Goal: Book appointment/travel/reservation

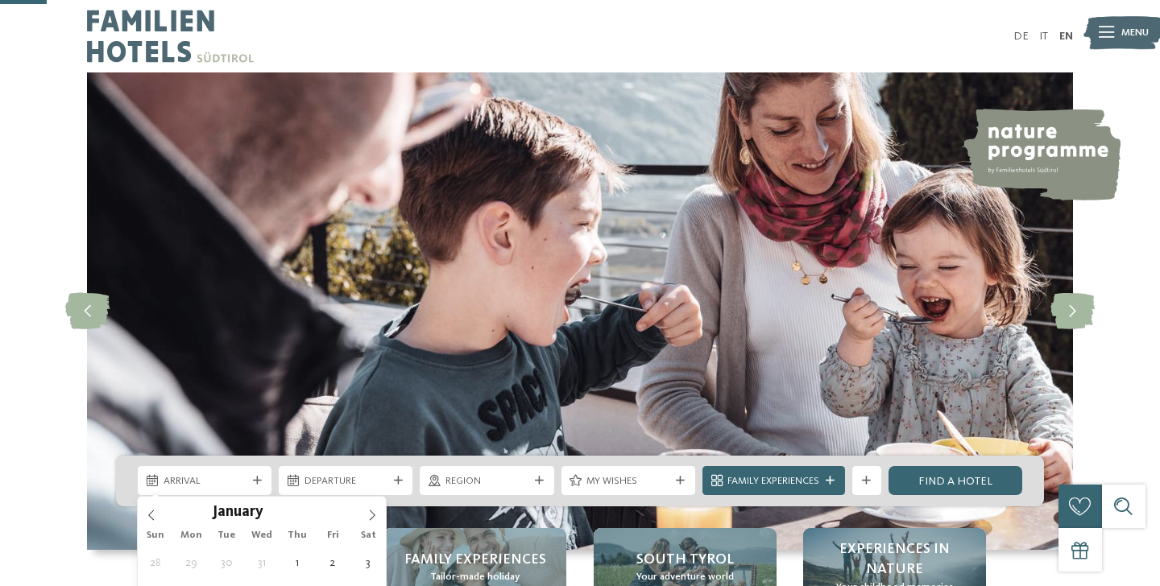
click at [367, 497] on span at bounding box center [371, 510] width 27 height 27
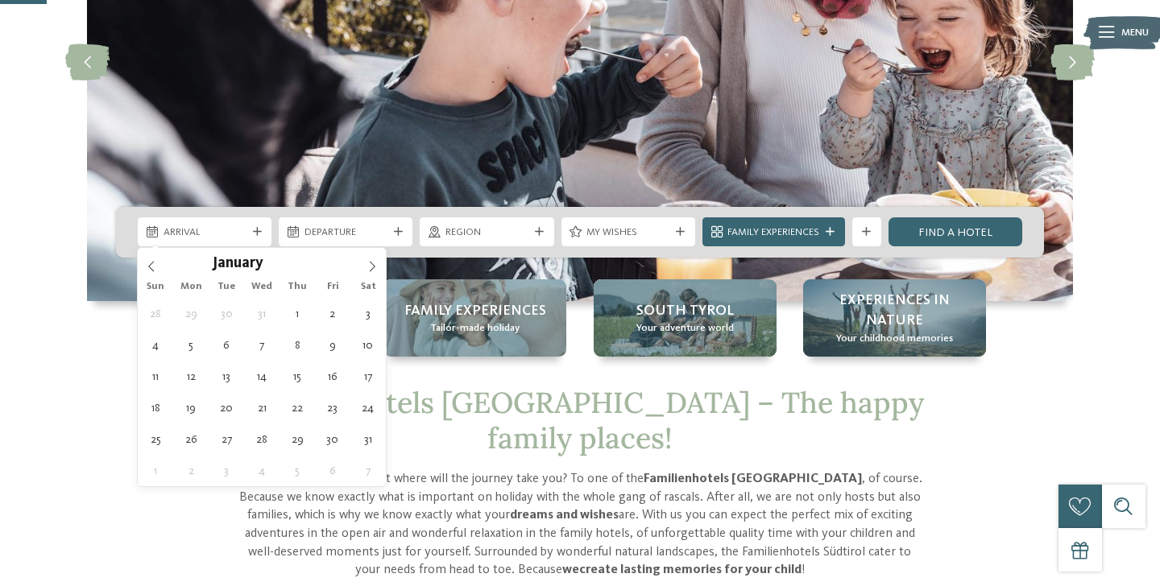
click at [367, 260] on span at bounding box center [371, 261] width 27 height 27
type div "[DATE]"
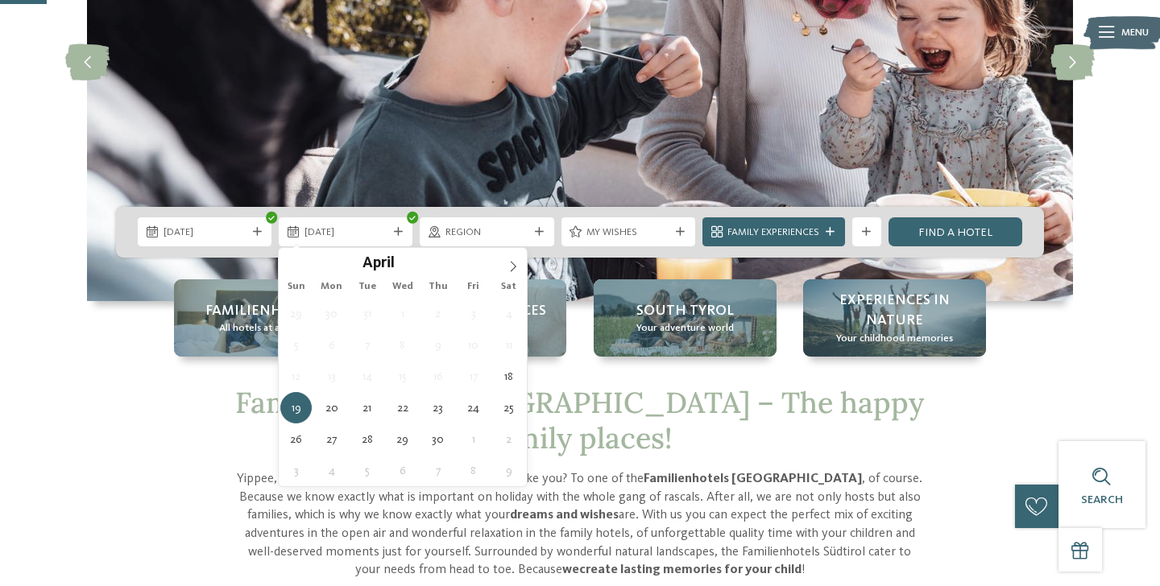
type input "****"
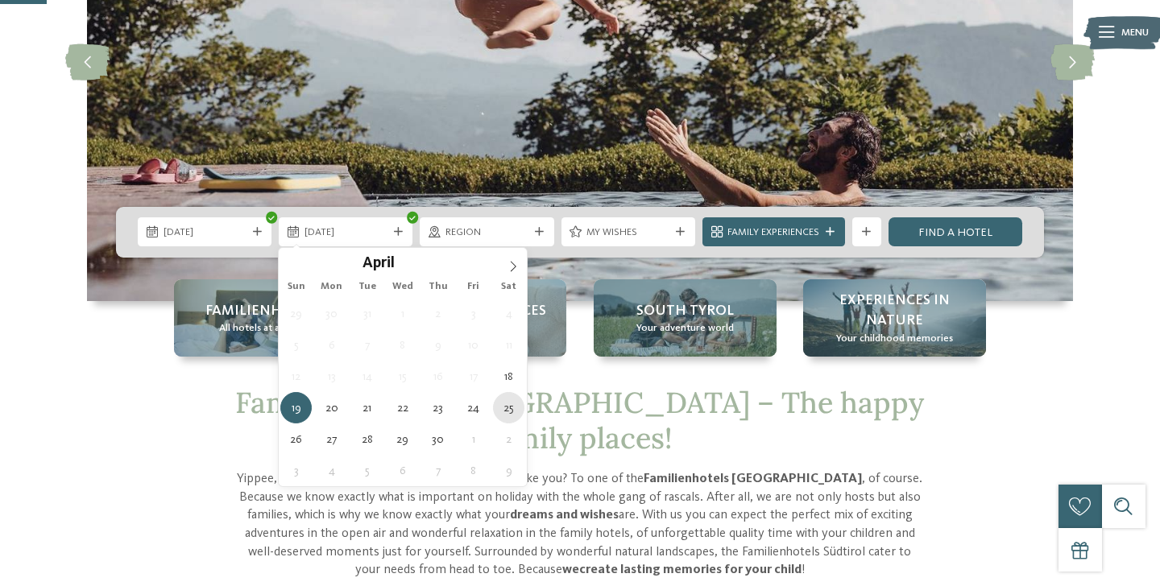
type div "[DATE]"
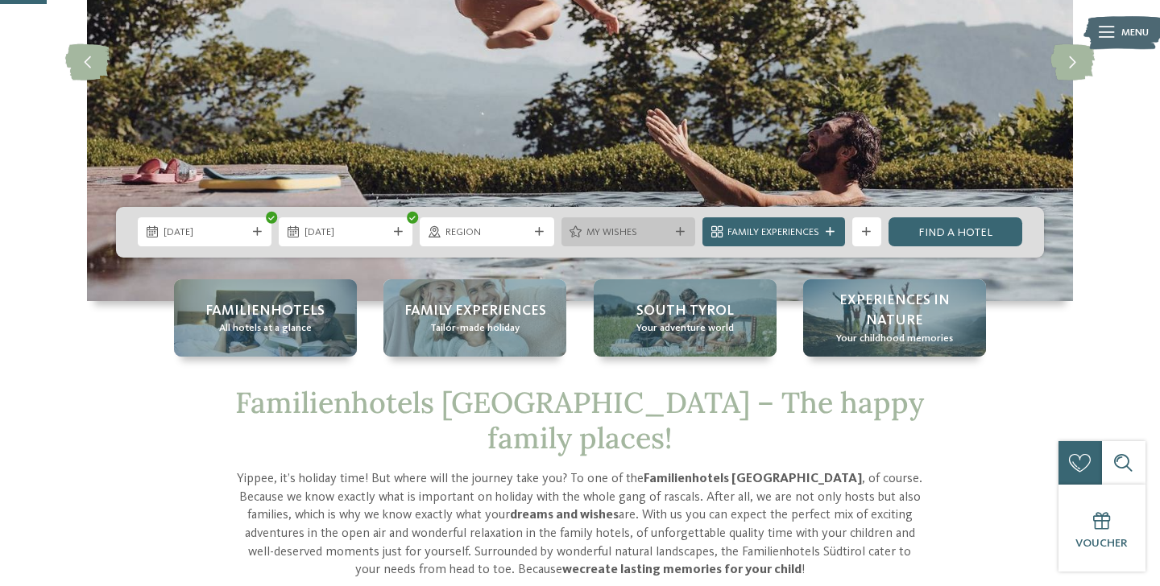
click at [608, 226] on span "My wishes" at bounding box center [627, 232] width 83 height 14
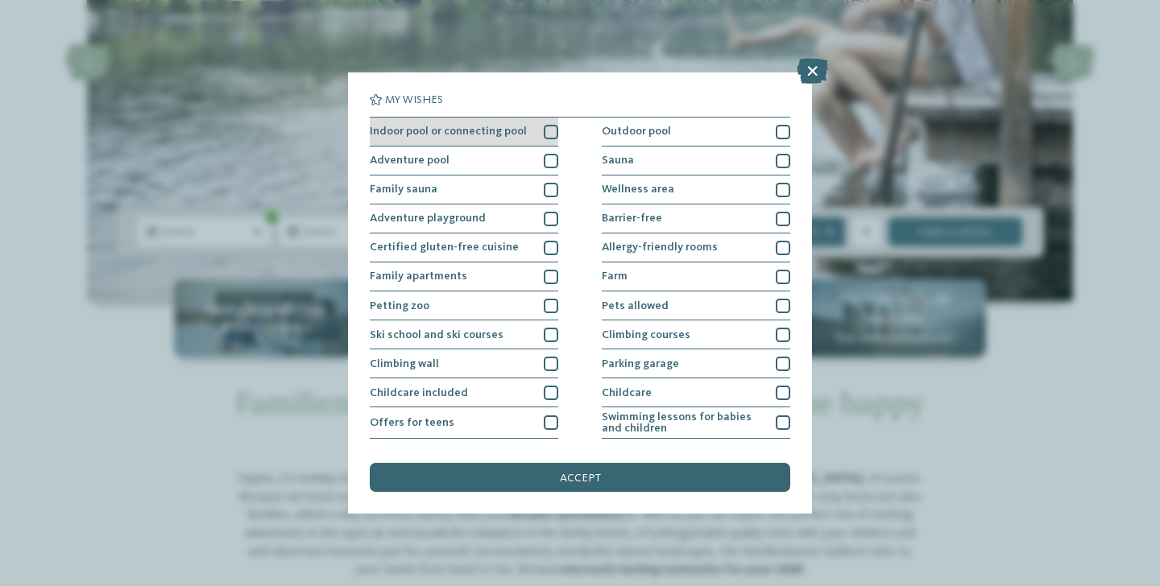
click at [550, 125] on div at bounding box center [551, 132] width 14 height 14
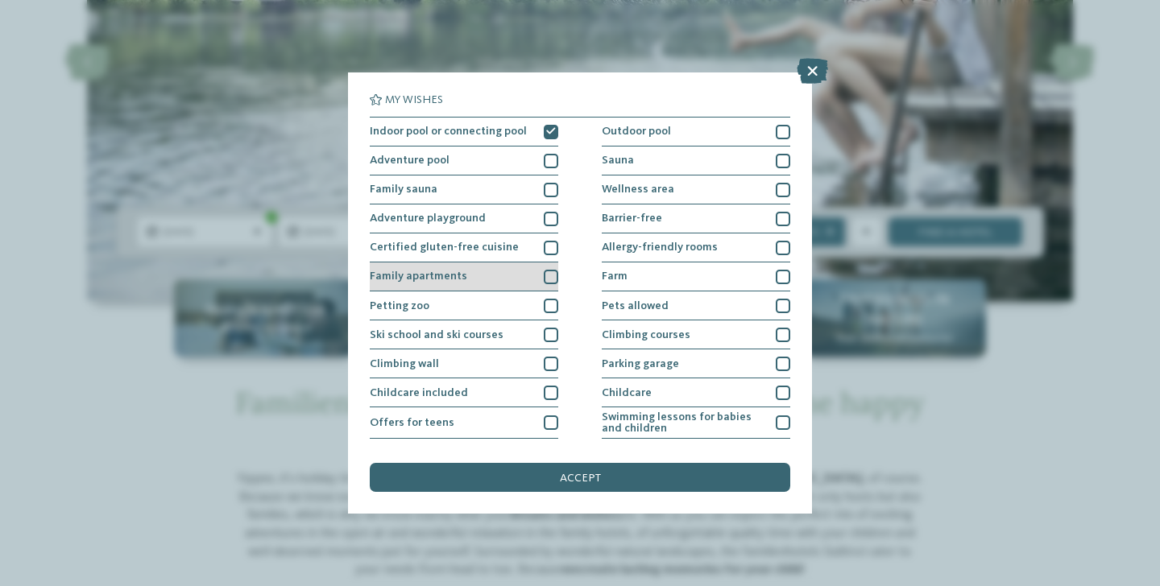
click at [549, 281] on div at bounding box center [551, 277] width 14 height 14
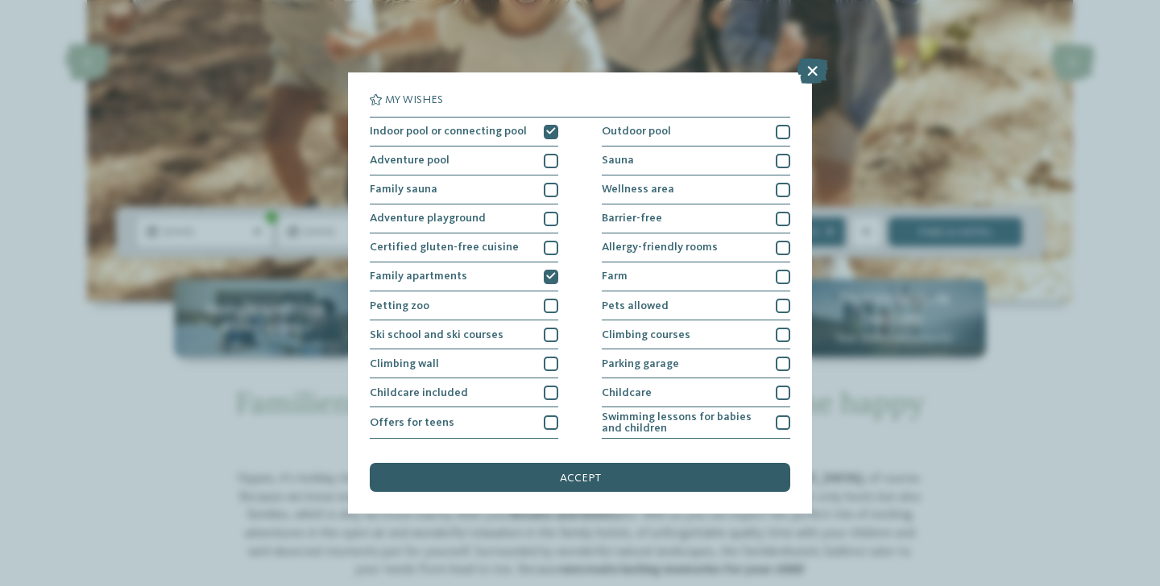
click at [540, 481] on div "accept" at bounding box center [580, 477] width 420 height 29
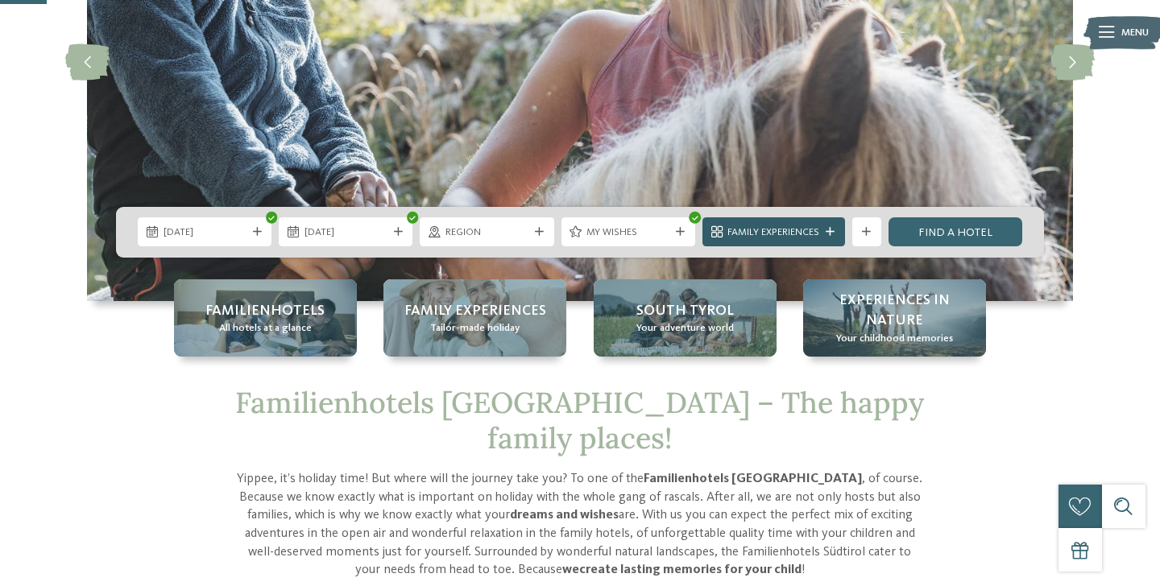
click at [818, 232] on span "Family Experiences" at bounding box center [773, 232] width 92 height 14
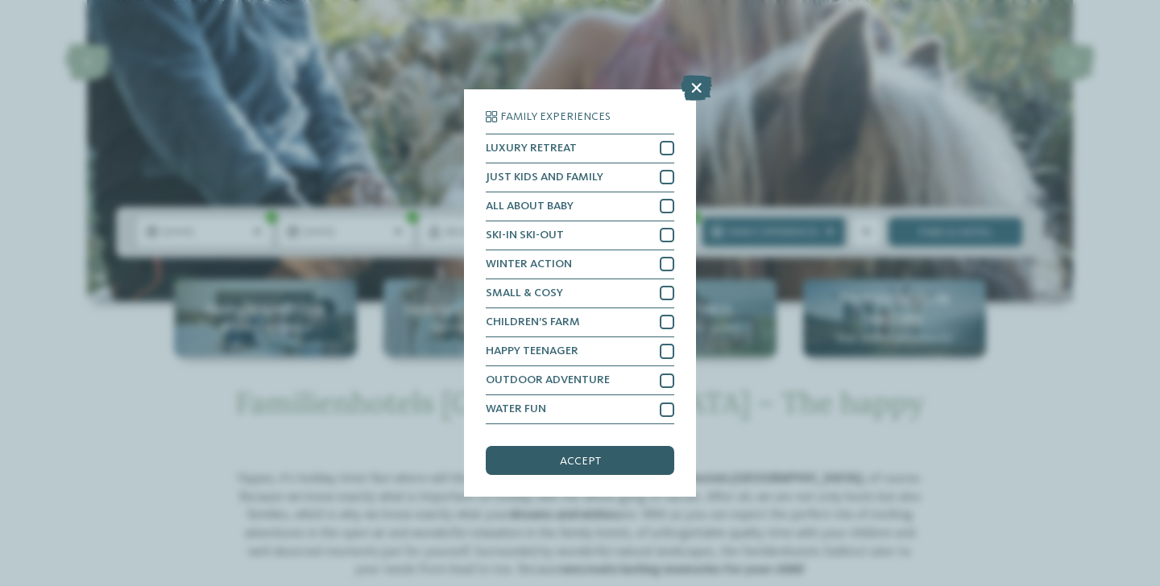
click at [635, 465] on div "accept" at bounding box center [580, 460] width 188 height 29
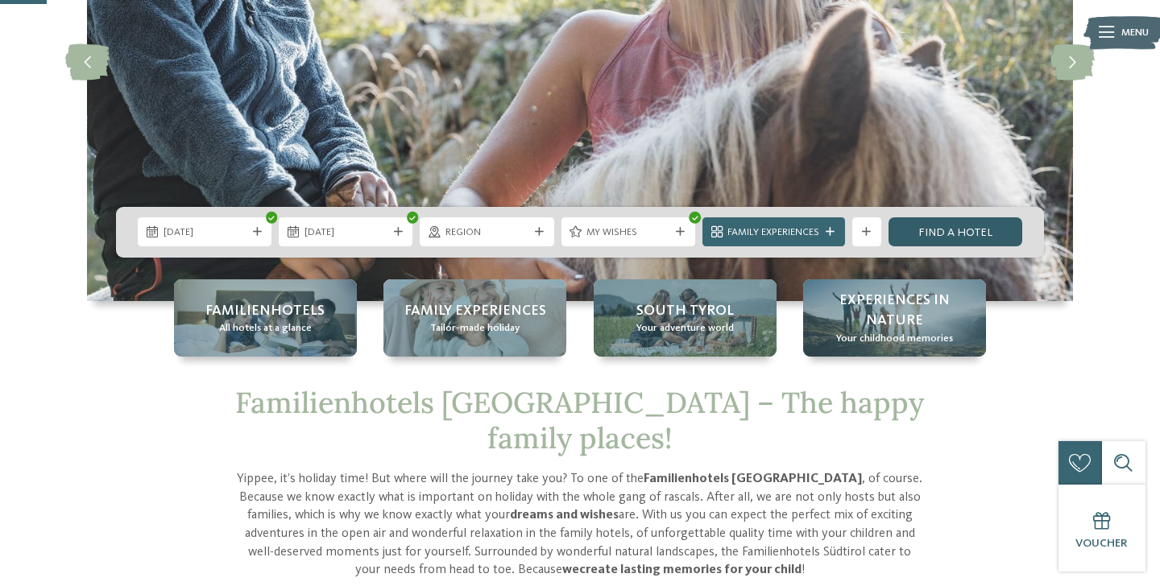
click at [959, 230] on link "Find a hotel" at bounding box center [955, 231] width 134 height 29
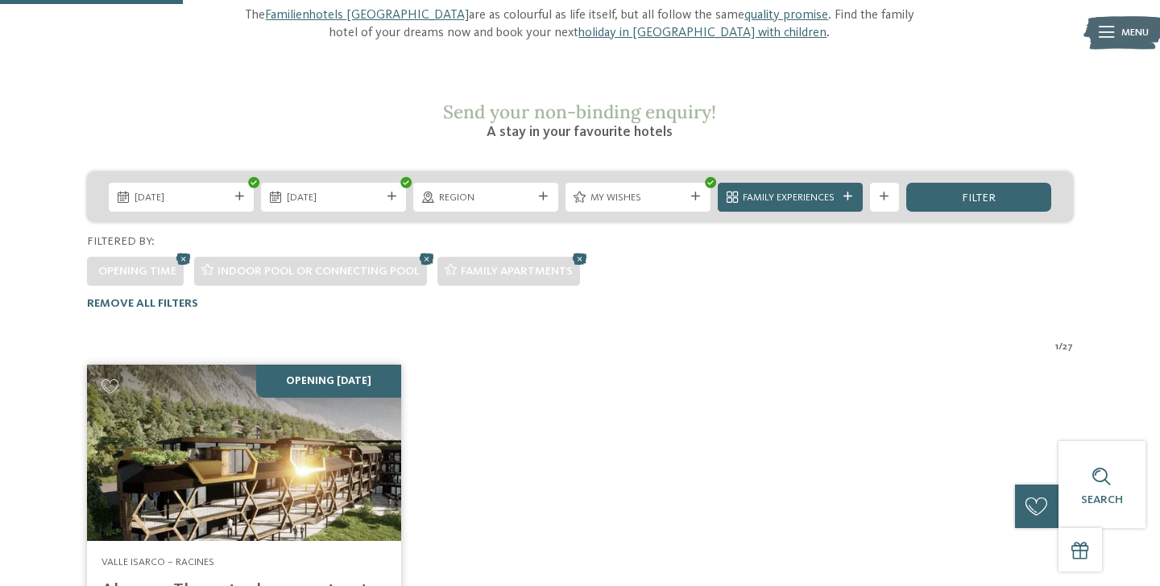
scroll to position [214, 0]
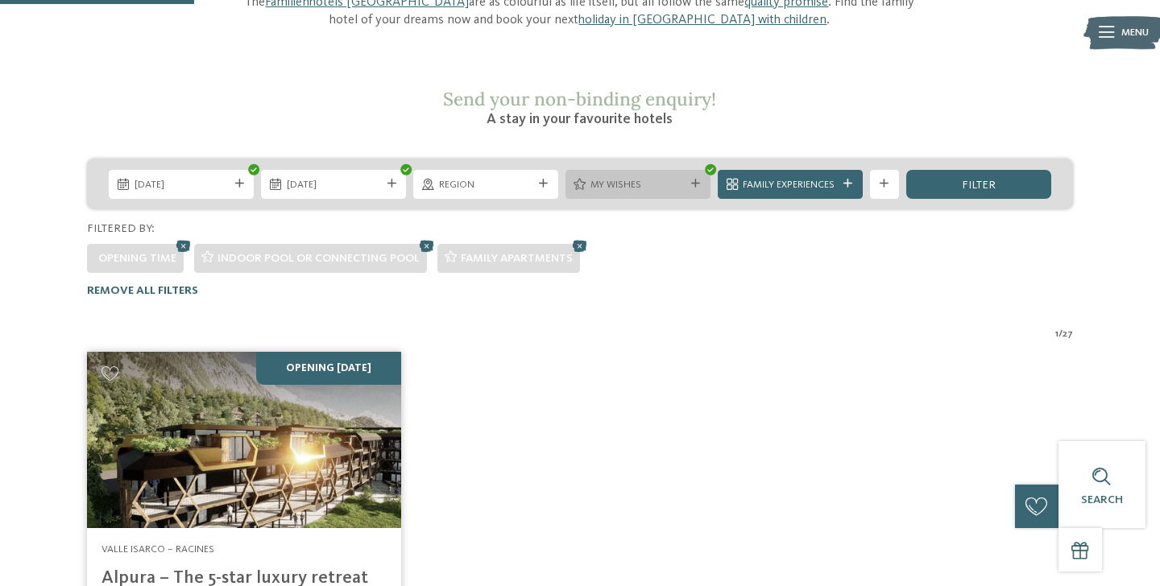
click at [634, 178] on span "My wishes" at bounding box center [637, 185] width 94 height 14
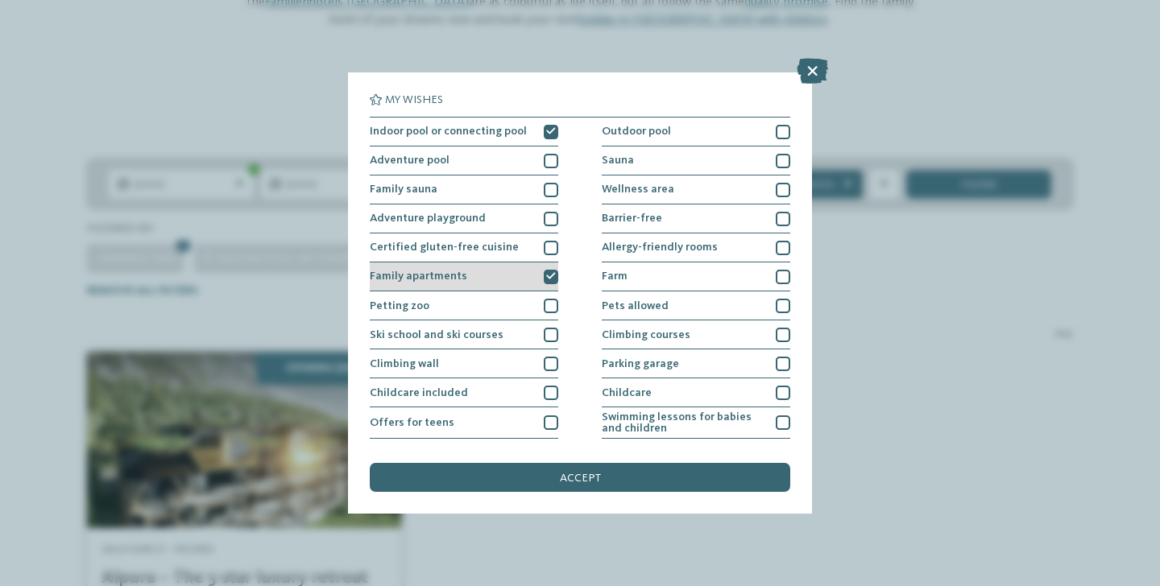
click at [544, 281] on div at bounding box center [551, 277] width 14 height 14
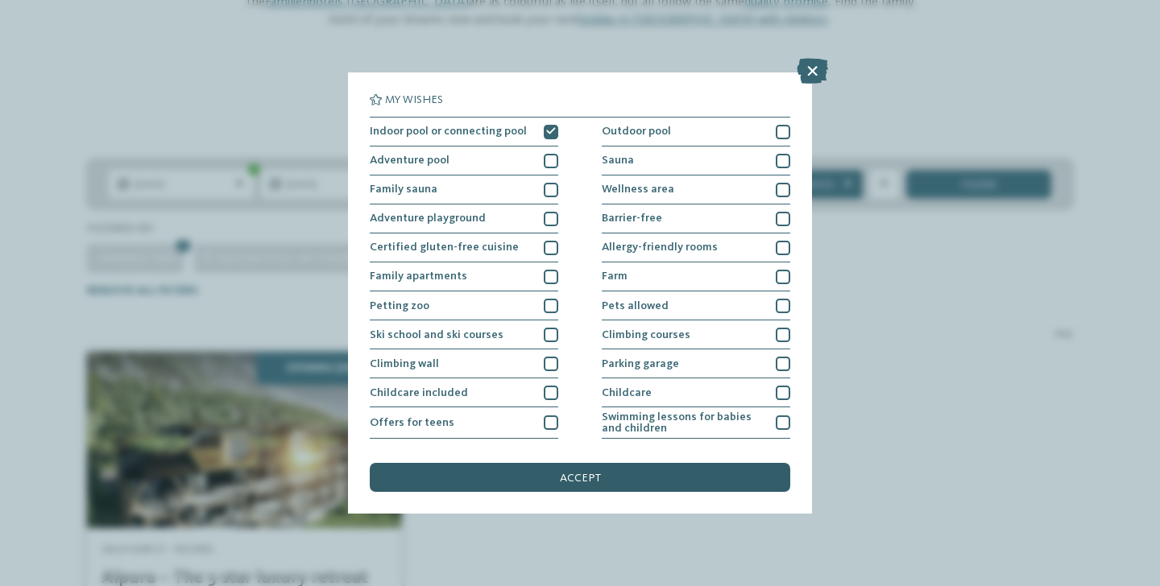
click at [581, 490] on div "accept" at bounding box center [580, 477] width 420 height 29
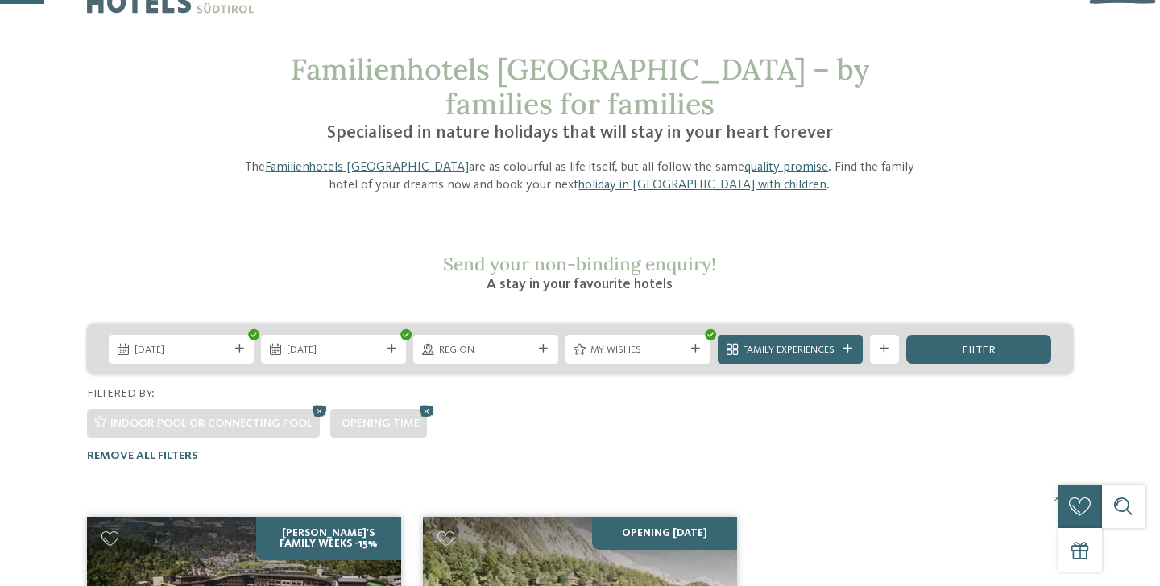
scroll to position [54, 0]
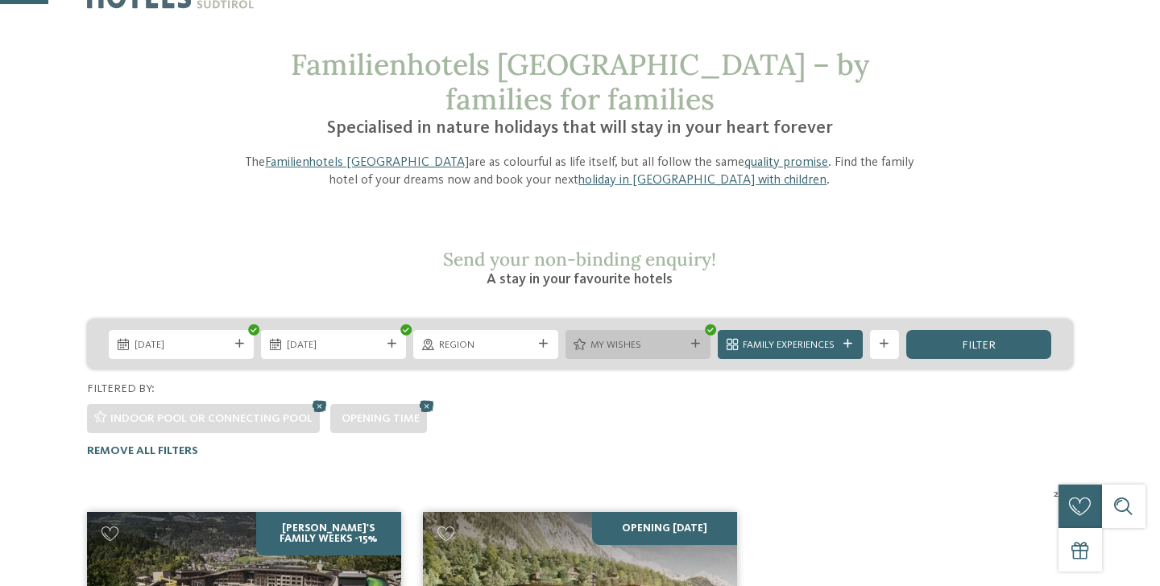
click at [697, 340] on icon at bounding box center [695, 344] width 9 height 9
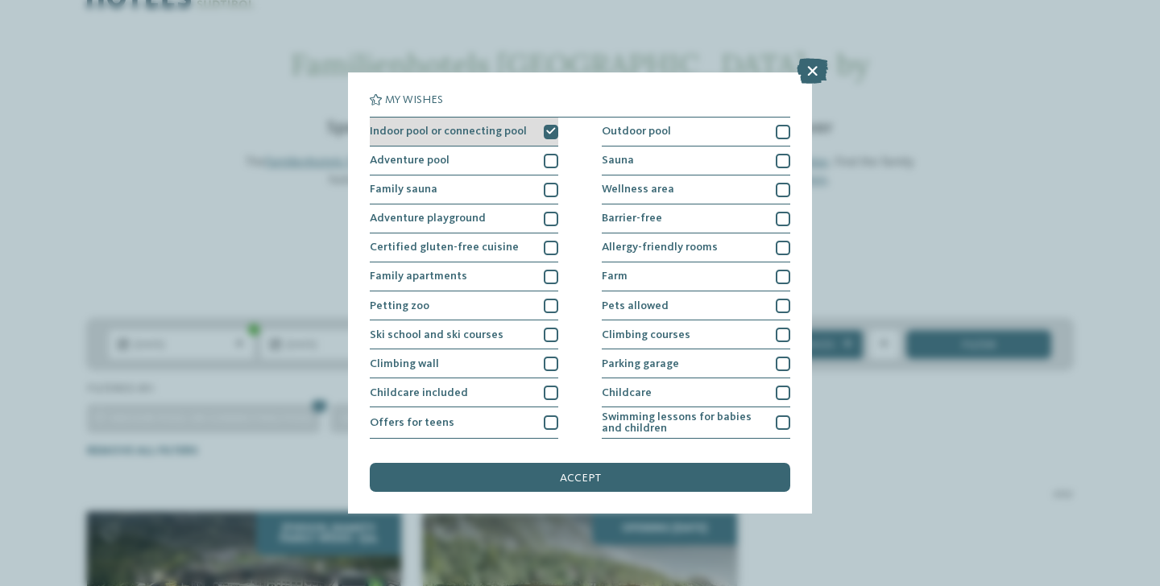
click at [557, 127] on div "Indoor pool or connecting pool Outdoor pool Adventure pool [GEOGRAPHIC_DATA]" at bounding box center [580, 366] width 420 height 498
click at [554, 129] on icon at bounding box center [551, 131] width 10 height 9
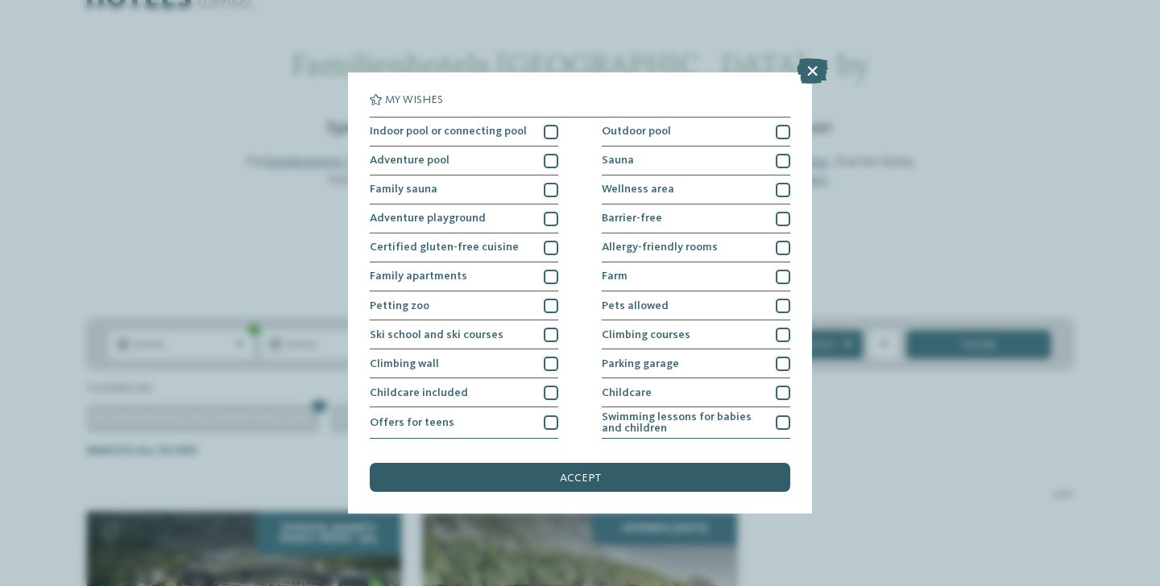
click at [585, 482] on span "accept" at bounding box center [580, 478] width 41 height 11
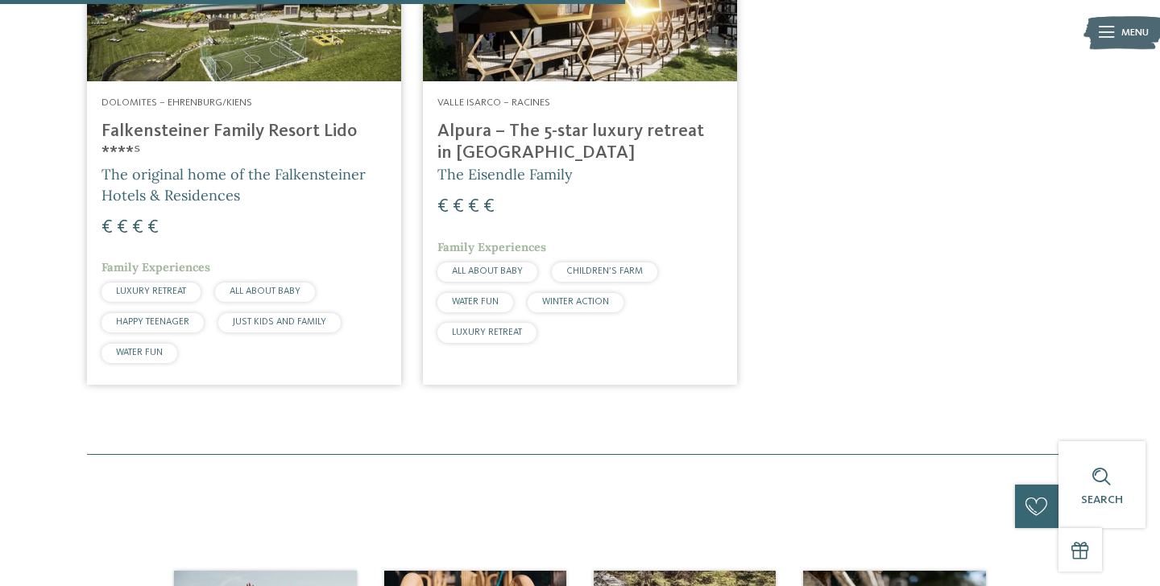
scroll to position [747, 0]
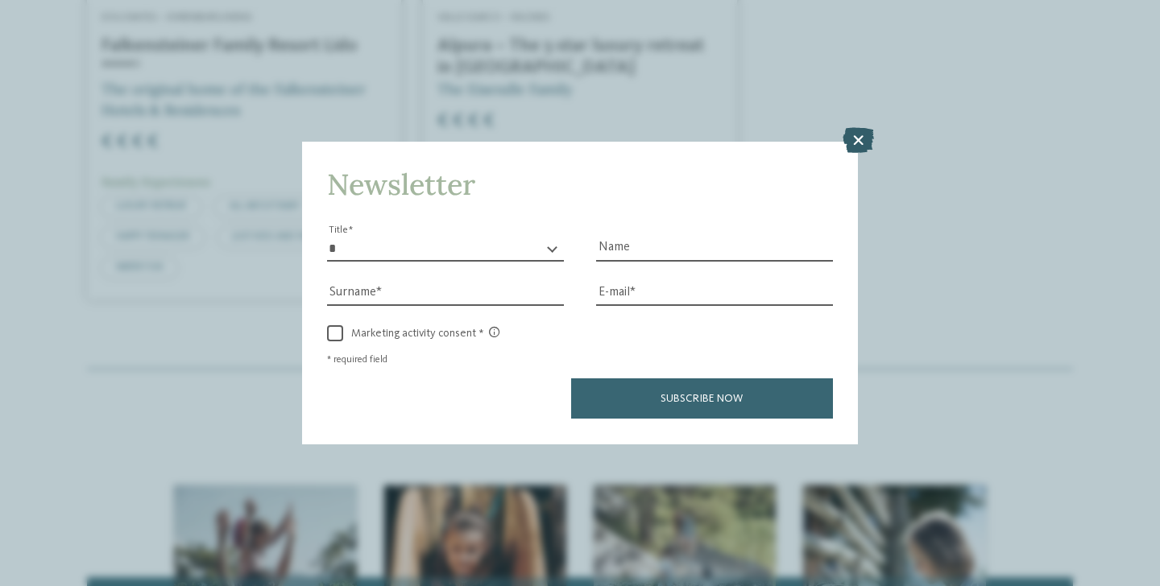
click at [872, 148] on icon at bounding box center [857, 141] width 31 height 26
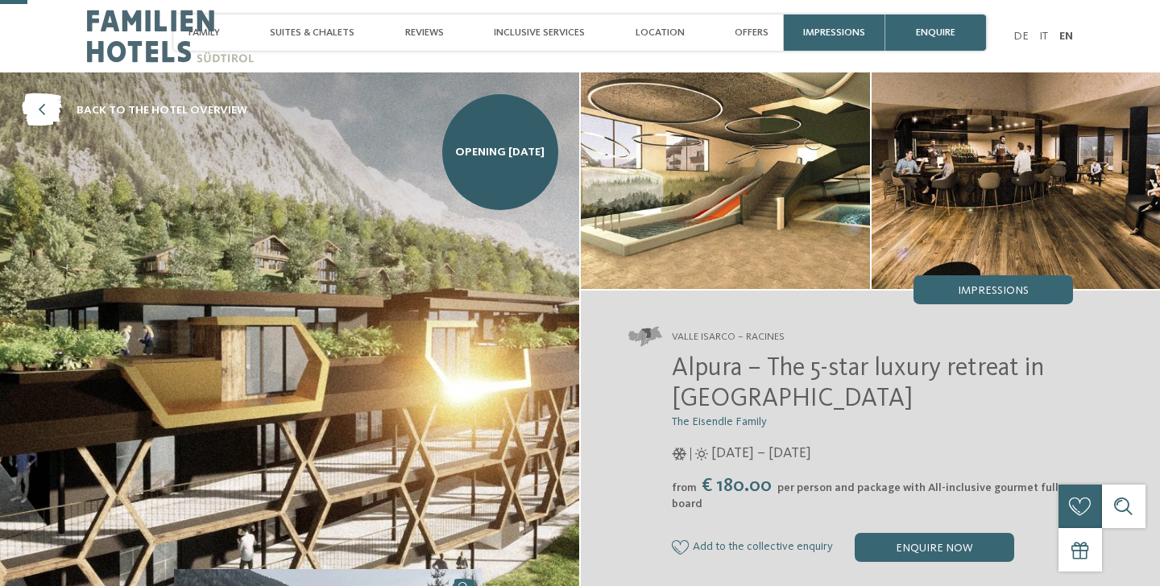
click at [725, 356] on span "Alpura – The 5-star luxury retreat in [GEOGRAPHIC_DATA]" at bounding box center [858, 384] width 372 height 56
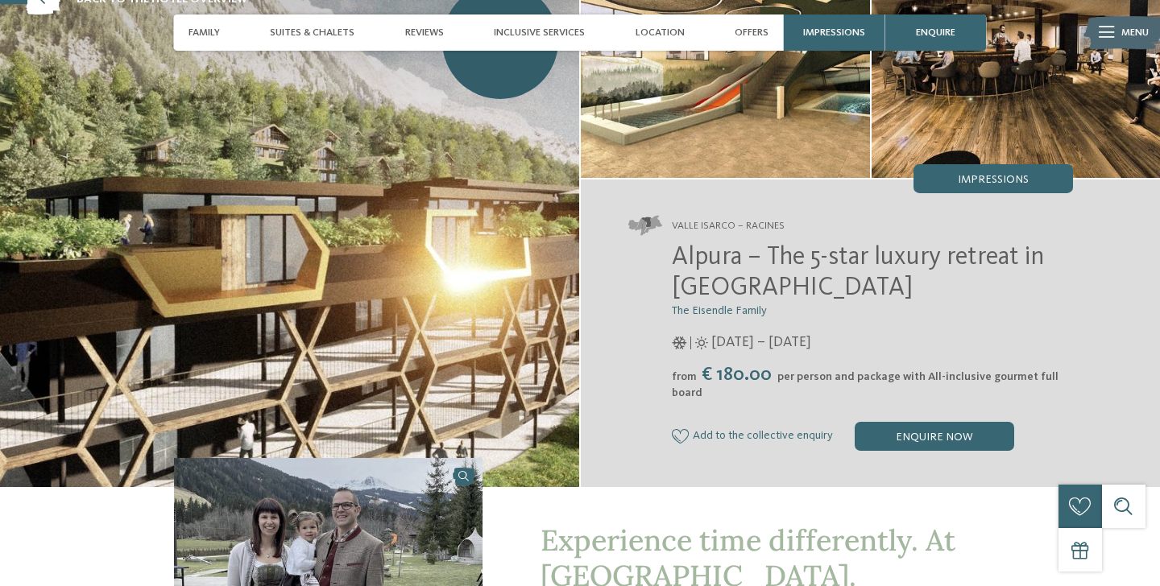
scroll to position [111, 0]
click at [725, 254] on span "Alpura – The 5-star luxury retreat in [GEOGRAPHIC_DATA]" at bounding box center [858, 273] width 372 height 56
copy span "Alpura"
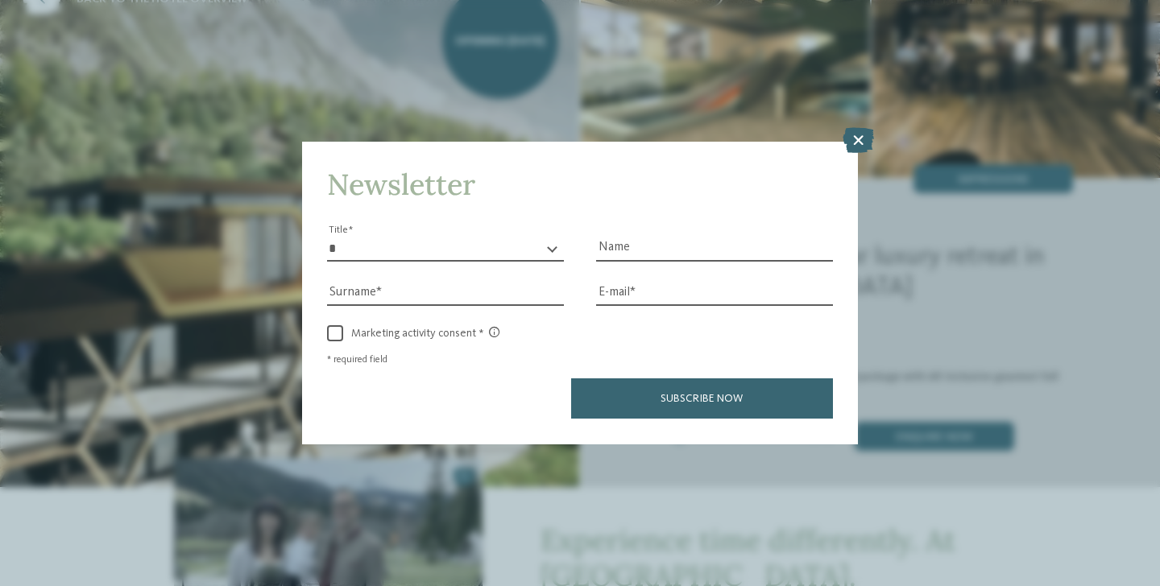
scroll to position [123, 0]
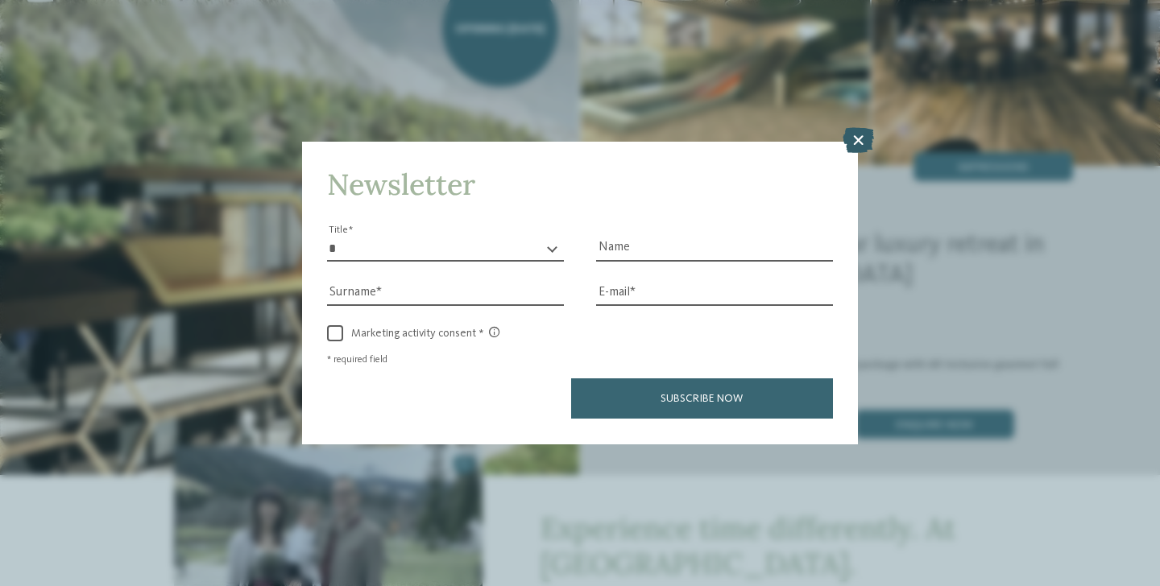
click at [864, 138] on icon at bounding box center [857, 141] width 31 height 26
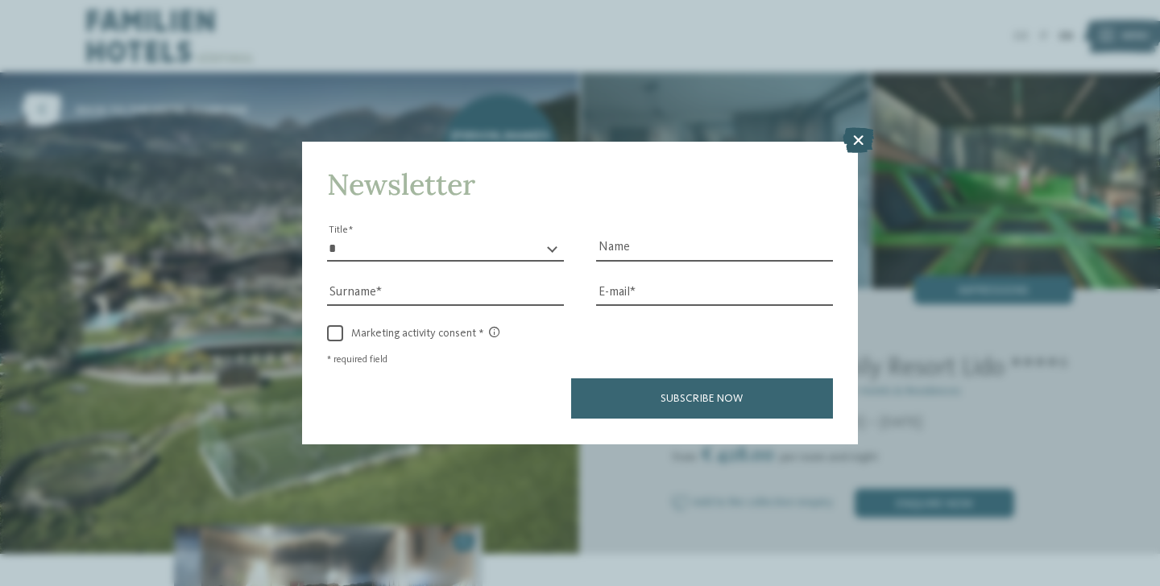
click at [864, 140] on icon at bounding box center [857, 141] width 31 height 26
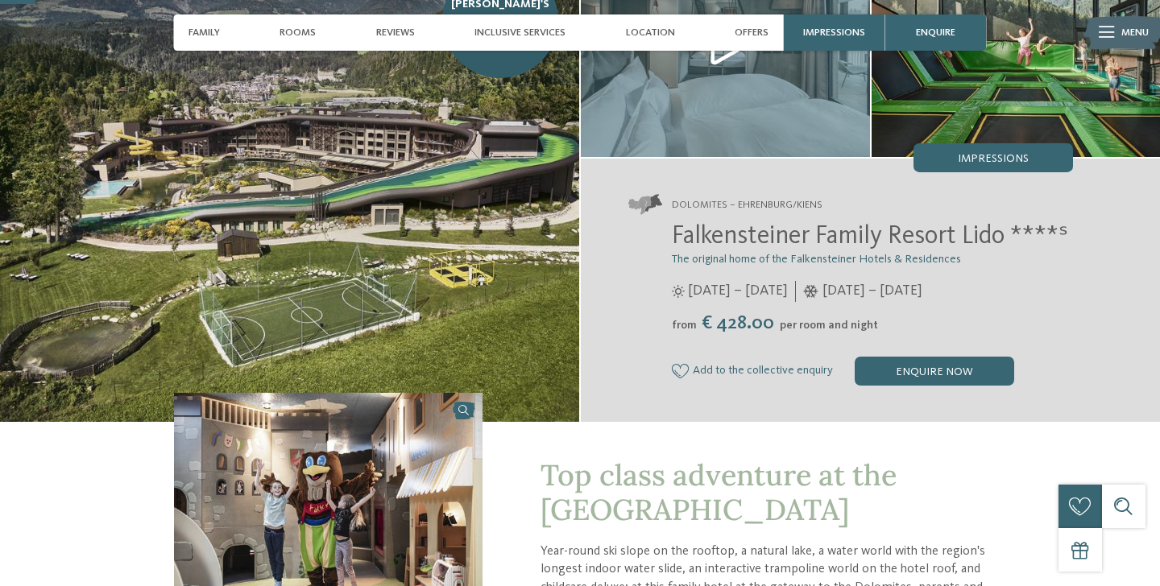
scroll to position [150, 0]
